Goal: Task Accomplishment & Management: Use online tool/utility

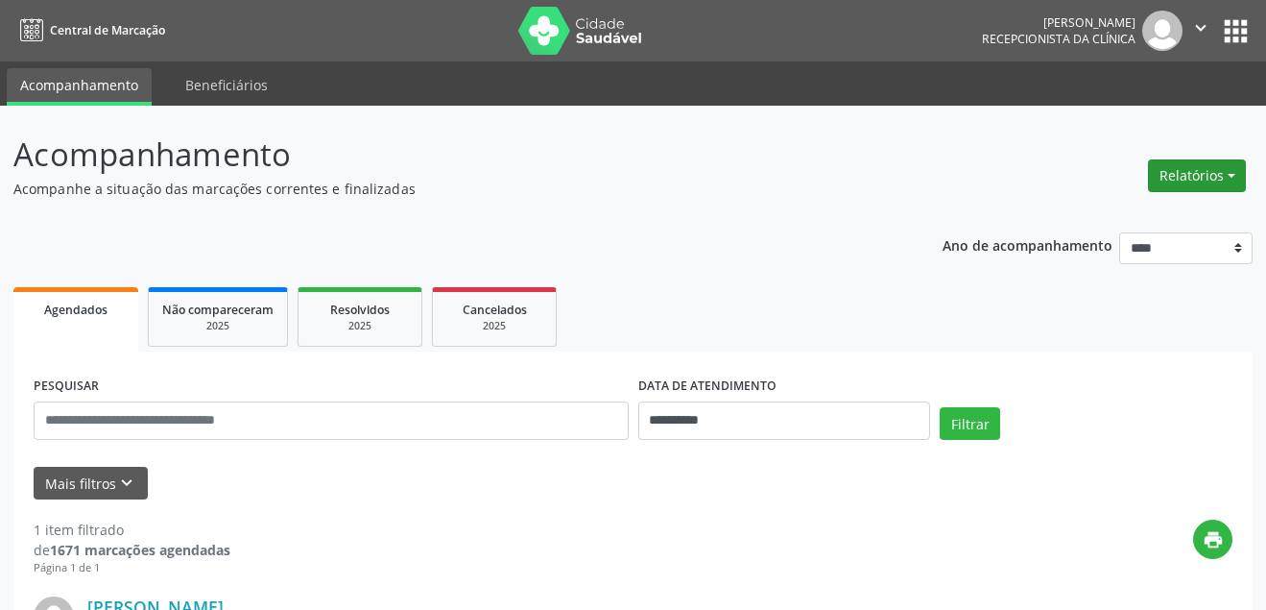
click at [1229, 176] on button "Relatórios" at bounding box center [1197, 175] width 98 height 33
click at [1110, 222] on link "Agendamentos" at bounding box center [1144, 216] width 206 height 27
select select "*"
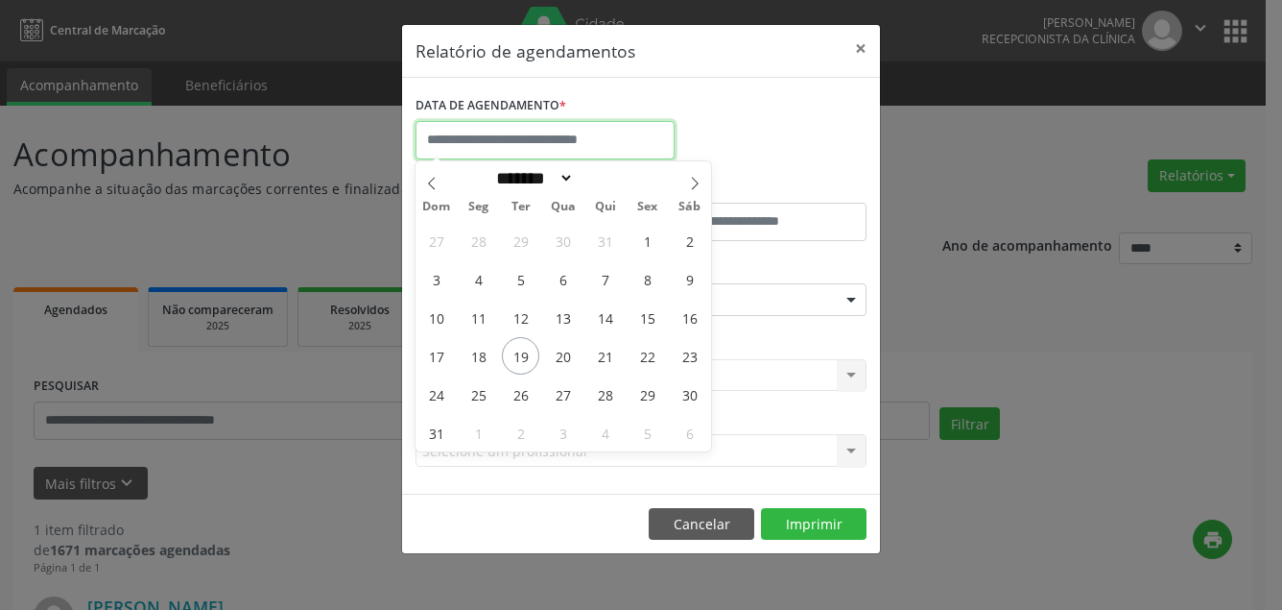
click at [565, 142] on input "text" at bounding box center [545, 140] width 259 height 38
click at [515, 350] on span "19" at bounding box center [520, 355] width 37 height 37
type input "**********"
click at [525, 356] on span "19" at bounding box center [520, 355] width 37 height 37
click at [525, 356] on div "CLÍNICA * Selecione uma clínica Nenhum resultado encontrado para: " " Não há ne…" at bounding box center [641, 366] width 461 height 75
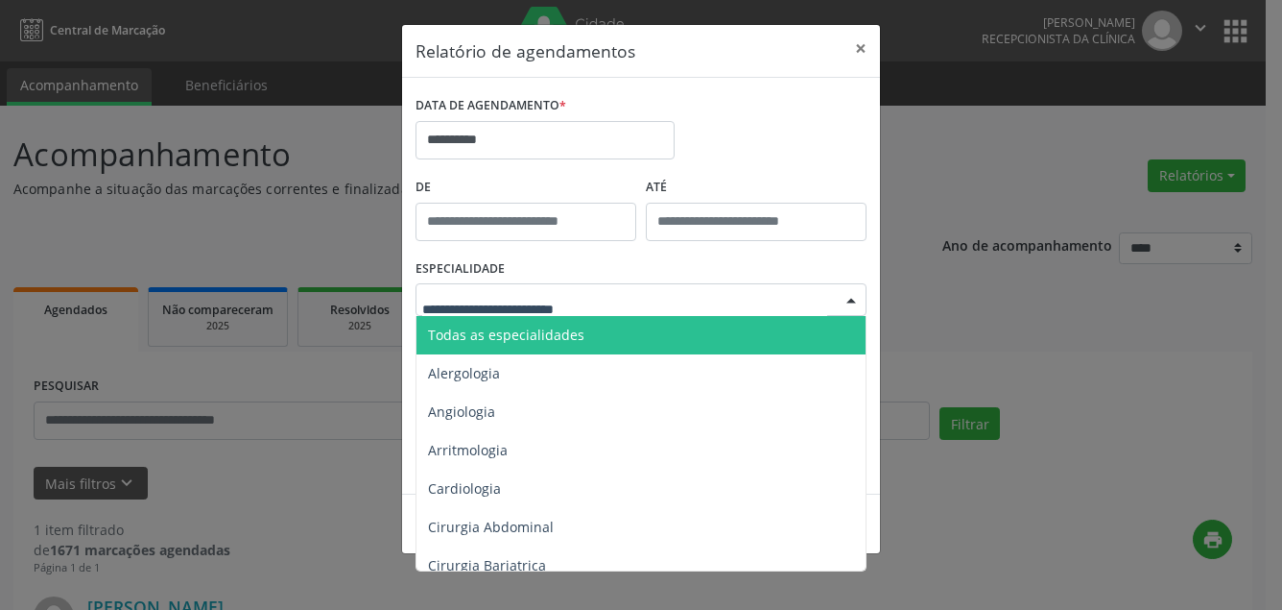
click at [522, 339] on span "Todas as especialidades" at bounding box center [506, 334] width 156 height 18
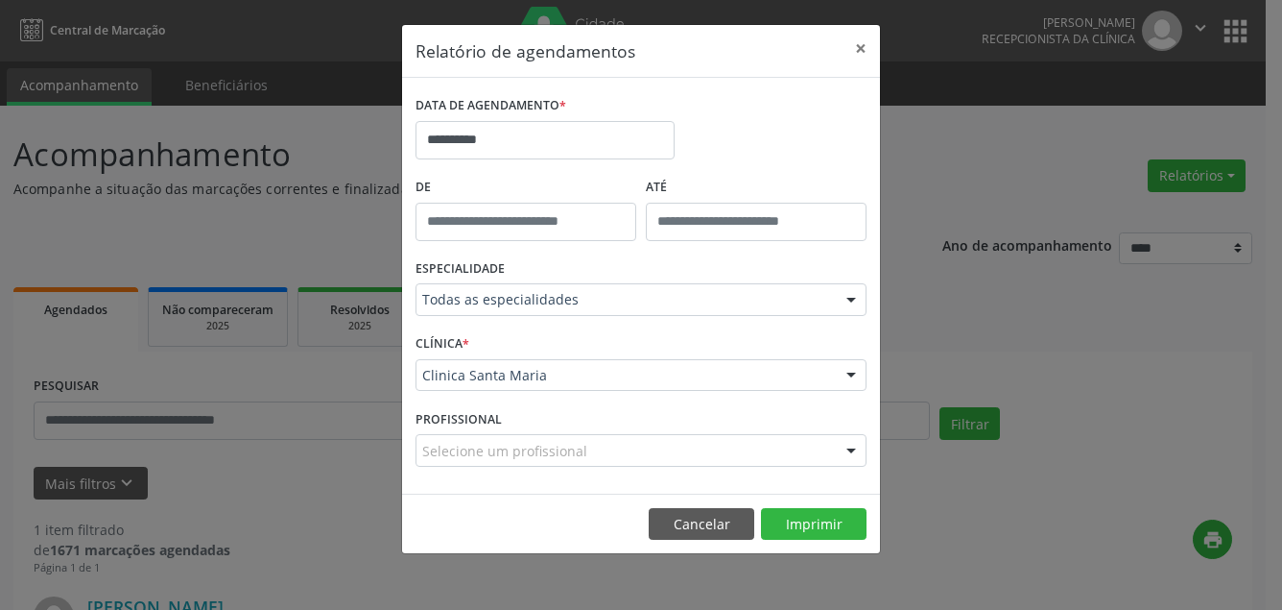
click at [522, 360] on div "Clinica Santa Maria" at bounding box center [641, 375] width 451 height 33
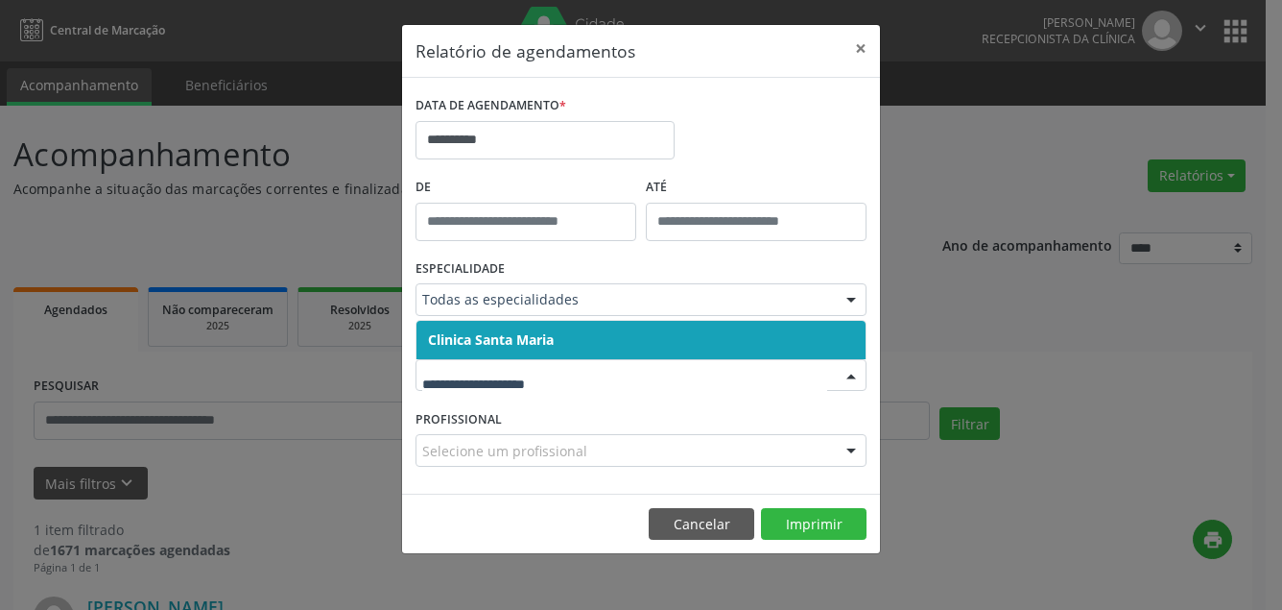
click at [519, 350] on span "Clinica Santa Maria" at bounding box center [641, 340] width 449 height 38
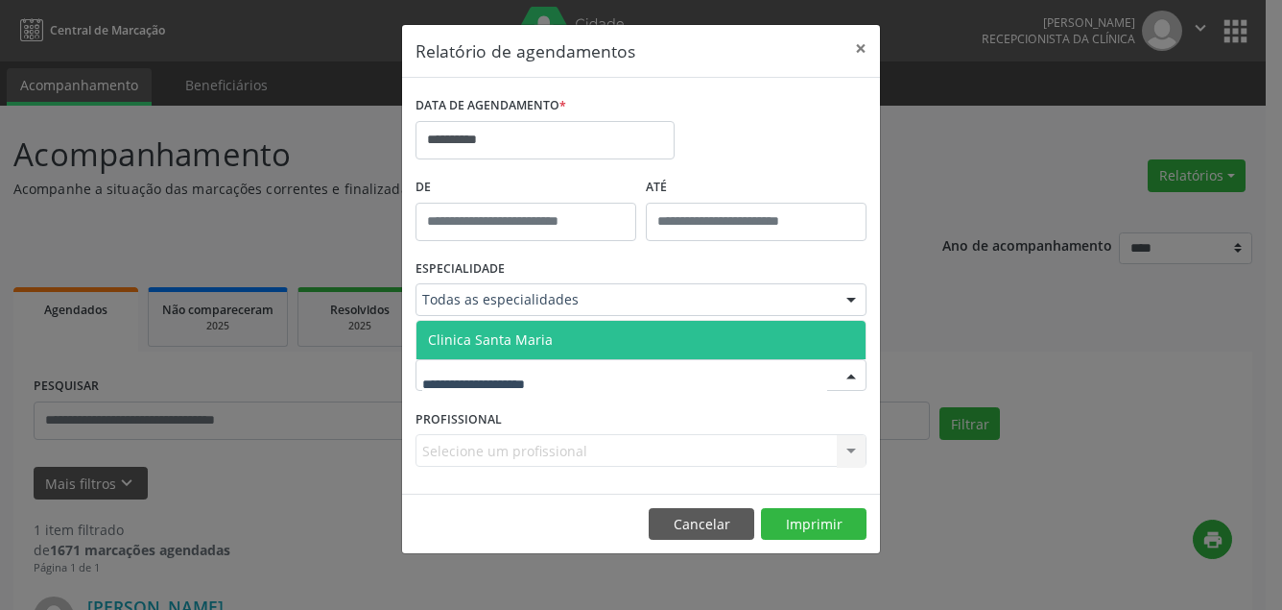
click at [524, 345] on span "Clinica Santa Maria" at bounding box center [490, 339] width 125 height 18
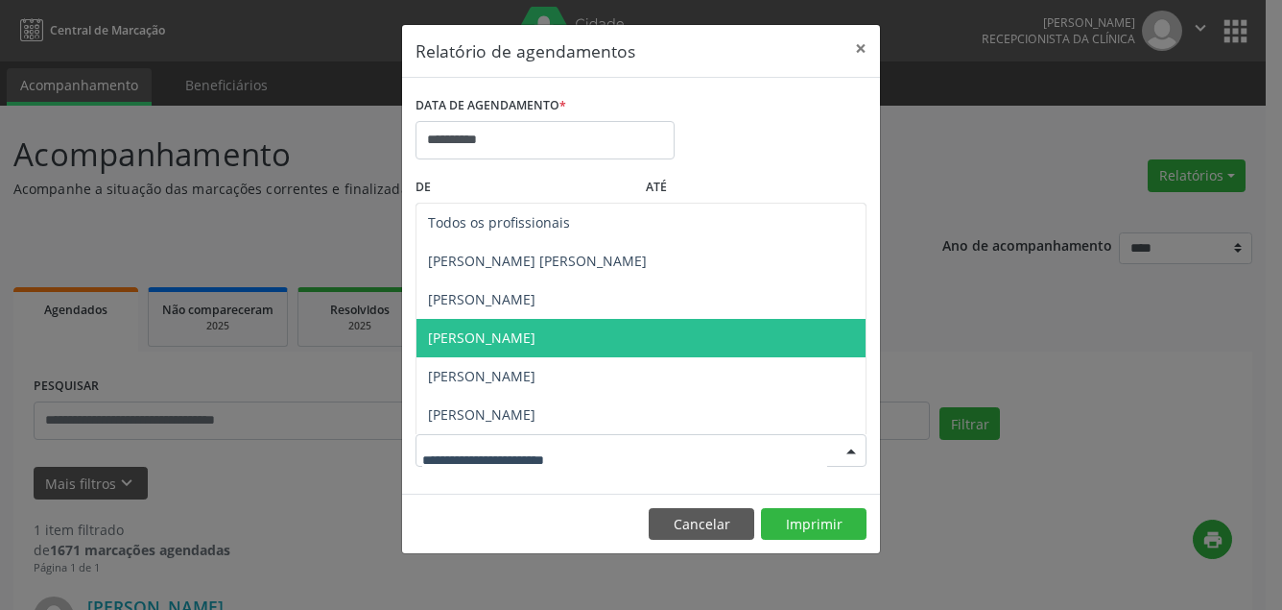
click at [510, 354] on span "[PERSON_NAME]" at bounding box center [641, 338] width 449 height 38
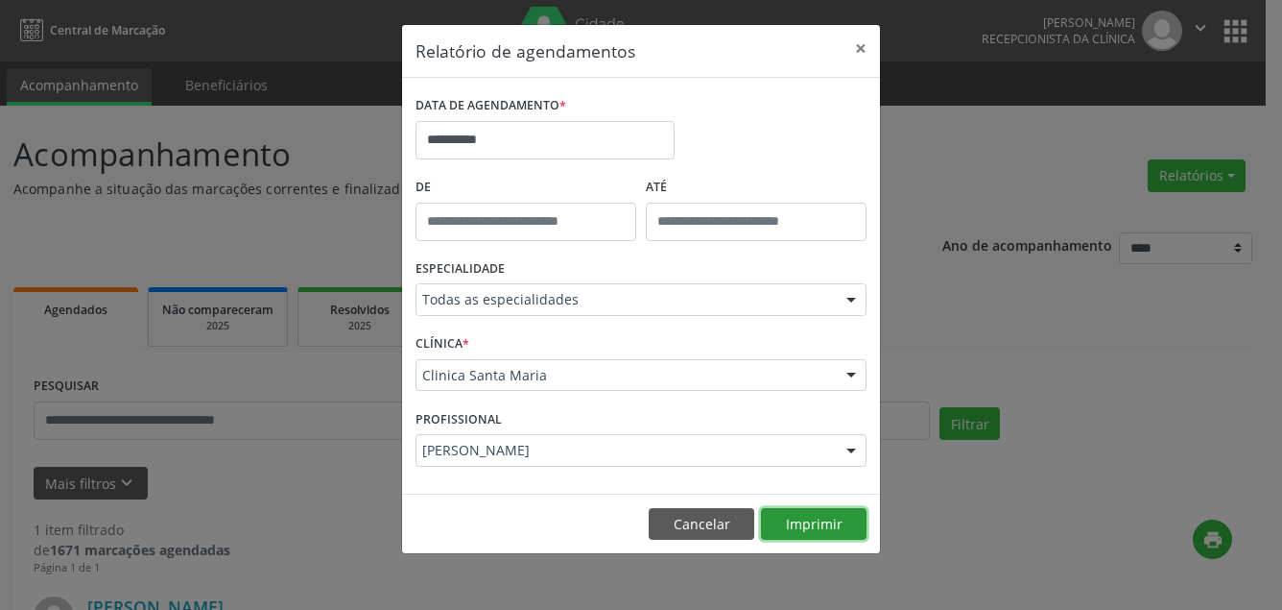
click at [792, 516] on button "Imprimir" at bounding box center [814, 524] width 106 height 33
